Goal: Task Accomplishment & Management: Complete application form

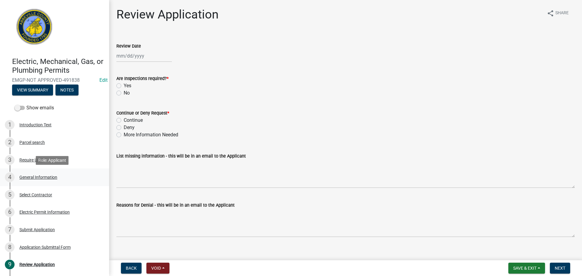
click at [39, 176] on div "General Information" at bounding box center [38, 177] width 38 height 4
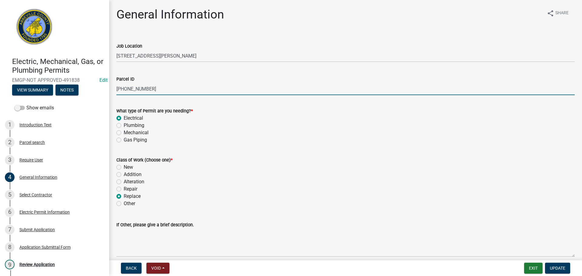
click at [129, 89] on input "052-00-00-002" at bounding box center [345, 89] width 459 height 12
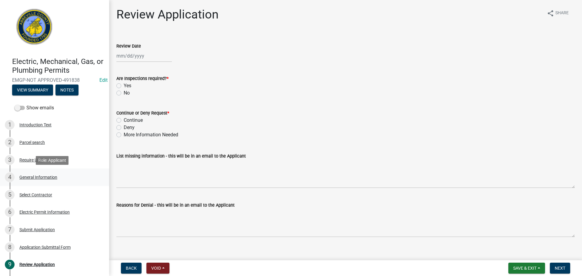
click at [52, 175] on div "General Information" at bounding box center [38, 177] width 38 height 4
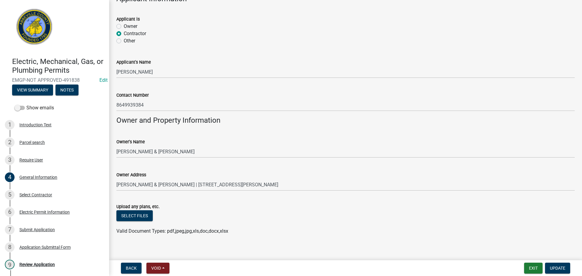
scroll to position [376, 0]
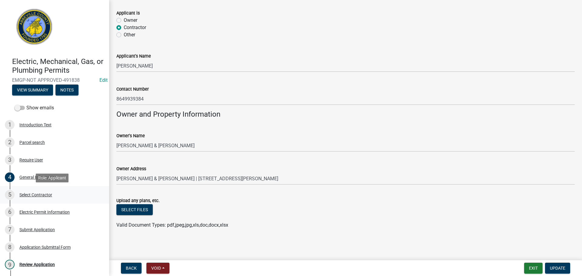
click at [41, 193] on div "Select Contractor" at bounding box center [35, 195] width 33 height 4
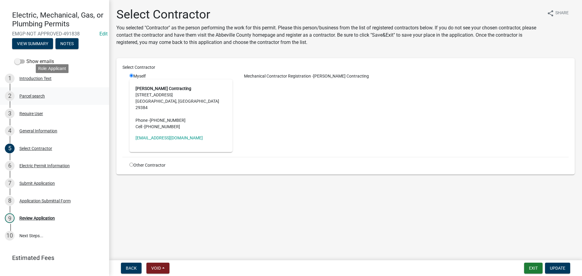
scroll to position [58, 0]
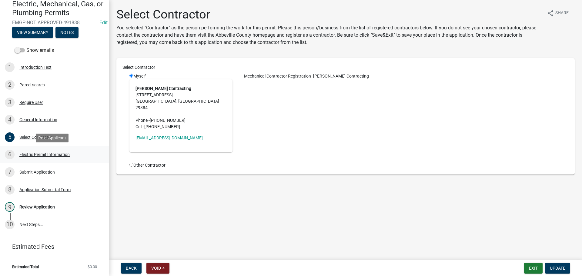
click at [63, 156] on div "Electric Permit Information" at bounding box center [44, 155] width 50 height 4
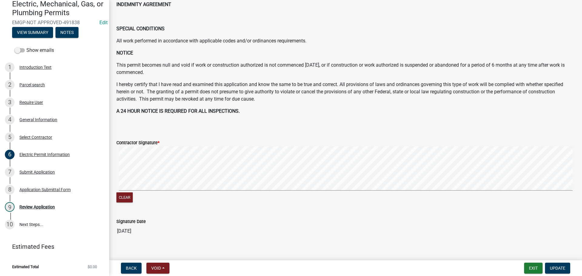
scroll to position [277, 0]
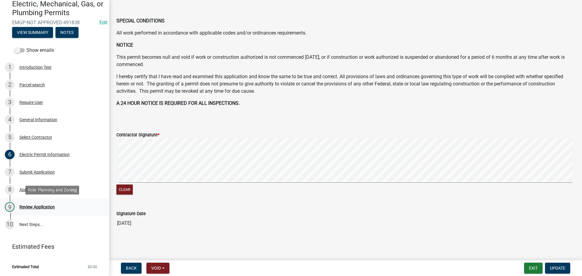
click at [41, 209] on div "Review Application" at bounding box center [36, 207] width 35 height 4
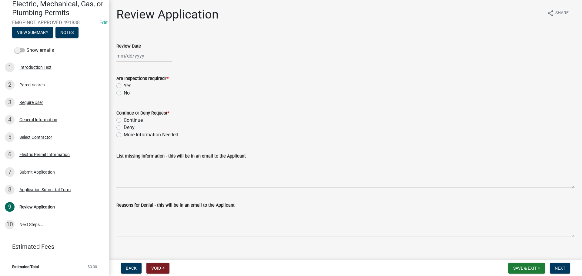
select select "10"
select select "2025"
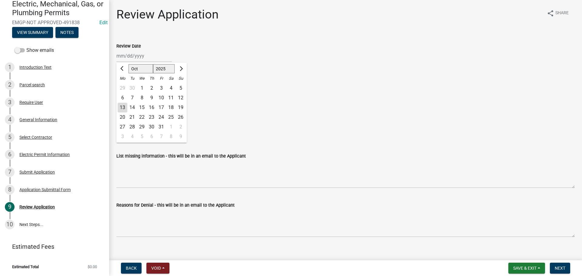
click at [125, 53] on div "Jan Feb Mar Apr May Jun Jul Aug Sep Oct Nov Dec 1525 1526 1527 1528 1529 1530 1…" at bounding box center [144, 56] width 56 height 12
click at [121, 107] on div "13" at bounding box center [123, 108] width 10 height 10
type input "10/13/2025"
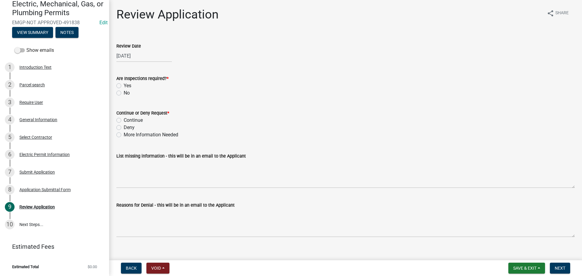
click at [124, 84] on label "Yes" at bounding box center [128, 85] width 8 height 7
click at [124, 84] on input "Yes" at bounding box center [126, 84] width 4 height 4
radio input "true"
click at [124, 119] on label "Continue" at bounding box center [133, 120] width 19 height 7
click at [124, 119] on input "Continue" at bounding box center [126, 119] width 4 height 4
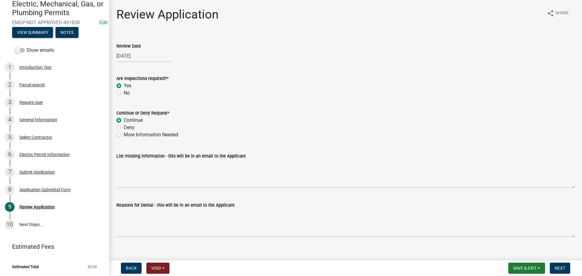
radio input "true"
click at [564, 269] on span "Next" at bounding box center [560, 268] width 11 height 5
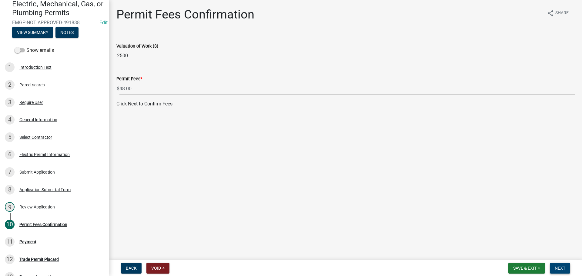
click at [562, 269] on span "Next" at bounding box center [560, 268] width 11 height 5
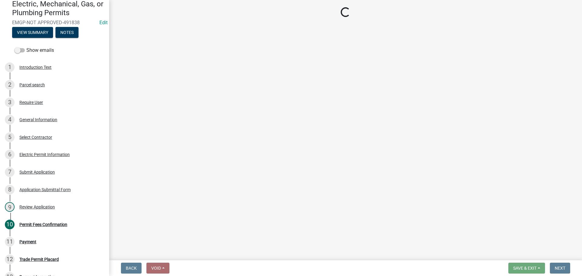
select select "3: 3"
